Goal: Task Accomplishment & Management: Use online tool/utility

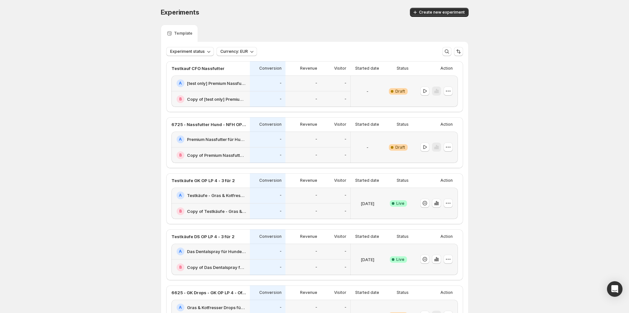
click at [258, 147] on div "-" at bounding box center [268, 155] width 36 height 16
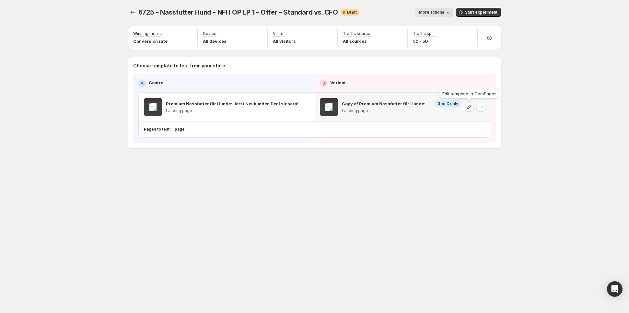
click at [469, 107] on icon "button" at bounding box center [469, 107] width 6 height 6
click at [134, 15] on icon "Experiments" at bounding box center [132, 12] width 6 height 6
